Goal: Information Seeking & Learning: Learn about a topic

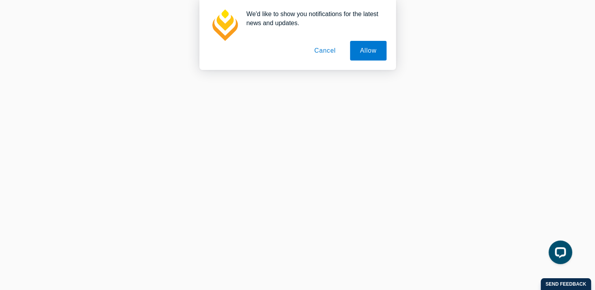
click at [325, 53] on button "Cancel" at bounding box center [324, 51] width 41 height 20
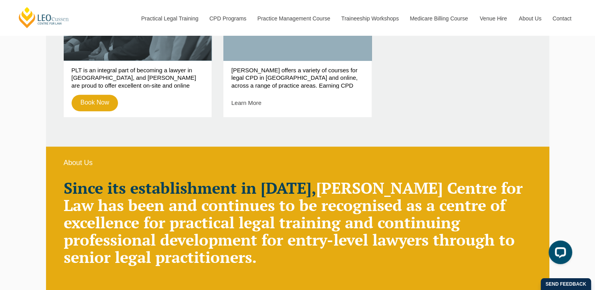
scroll to position [197, 0]
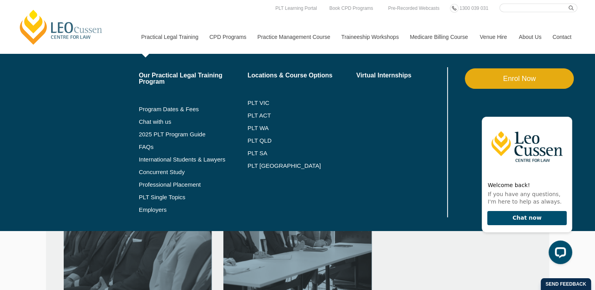
click at [168, 35] on link "Practical Legal Training" at bounding box center [169, 37] width 68 height 34
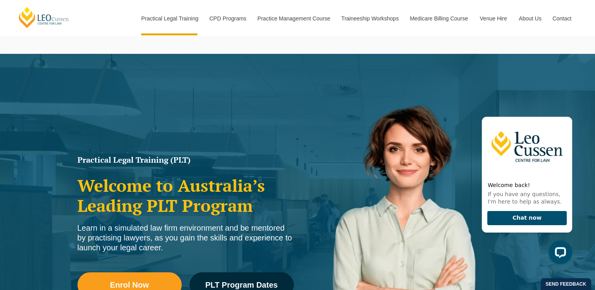
scroll to position [79, 0]
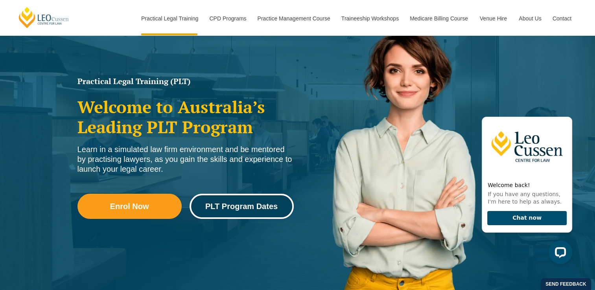
click at [255, 205] on span "PLT Program Dates" at bounding box center [241, 207] width 72 height 8
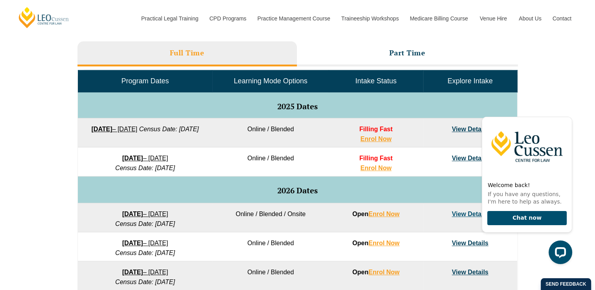
click at [572, 85] on div "VIC ACT WA QLD SA NSW PLT Program Dates in Victoria Full Time Part Time Program…" at bounding box center [297, 208] width 595 height 466
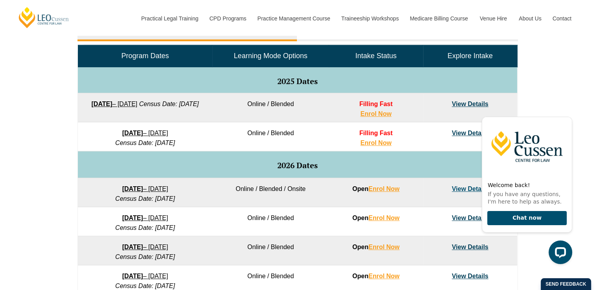
scroll to position [393, 0]
